Goal: Find specific page/section

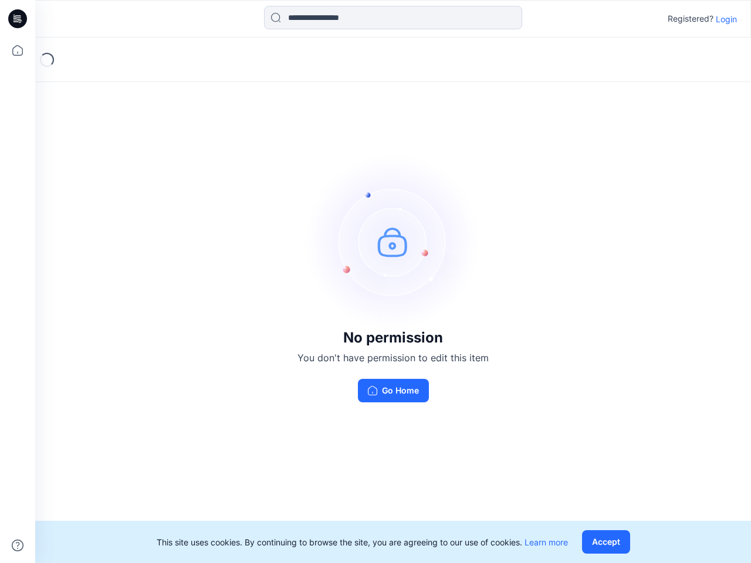
click at [376, 282] on img at bounding box center [393, 242] width 176 height 176
click at [18, 19] on icon at bounding box center [19, 19] width 5 height 1
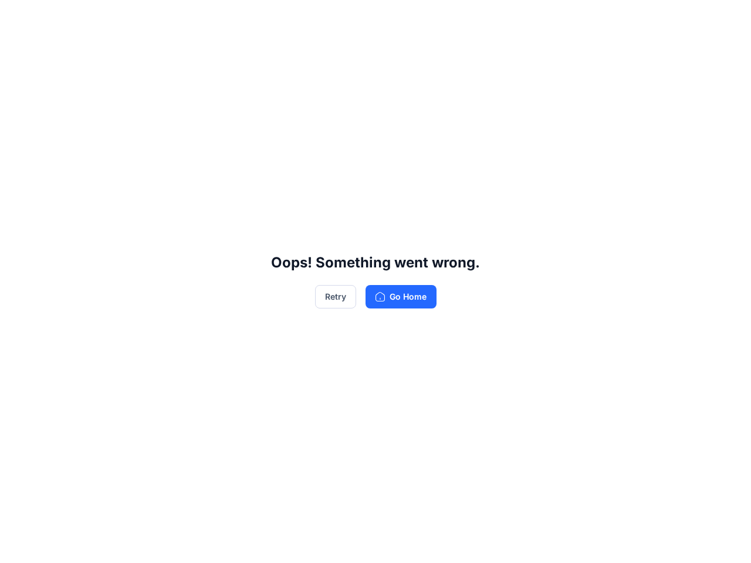
click at [18, 50] on div "Oops! Something went wrong. Retry Go Home" at bounding box center [375, 281] width 751 height 563
click at [18, 546] on div "Oops! Something went wrong. Retry Go Home" at bounding box center [375, 281] width 751 height 563
click at [393, 18] on div "Oops! Something went wrong. Retry Go Home" at bounding box center [375, 281] width 751 height 563
click at [727, 19] on div "Oops! Something went wrong. Retry Go Home" at bounding box center [375, 281] width 751 height 563
click at [609, 542] on div "Oops! Something went wrong. Retry Go Home" at bounding box center [375, 281] width 751 height 563
